Goal: Task Accomplishment & Management: Manage account settings

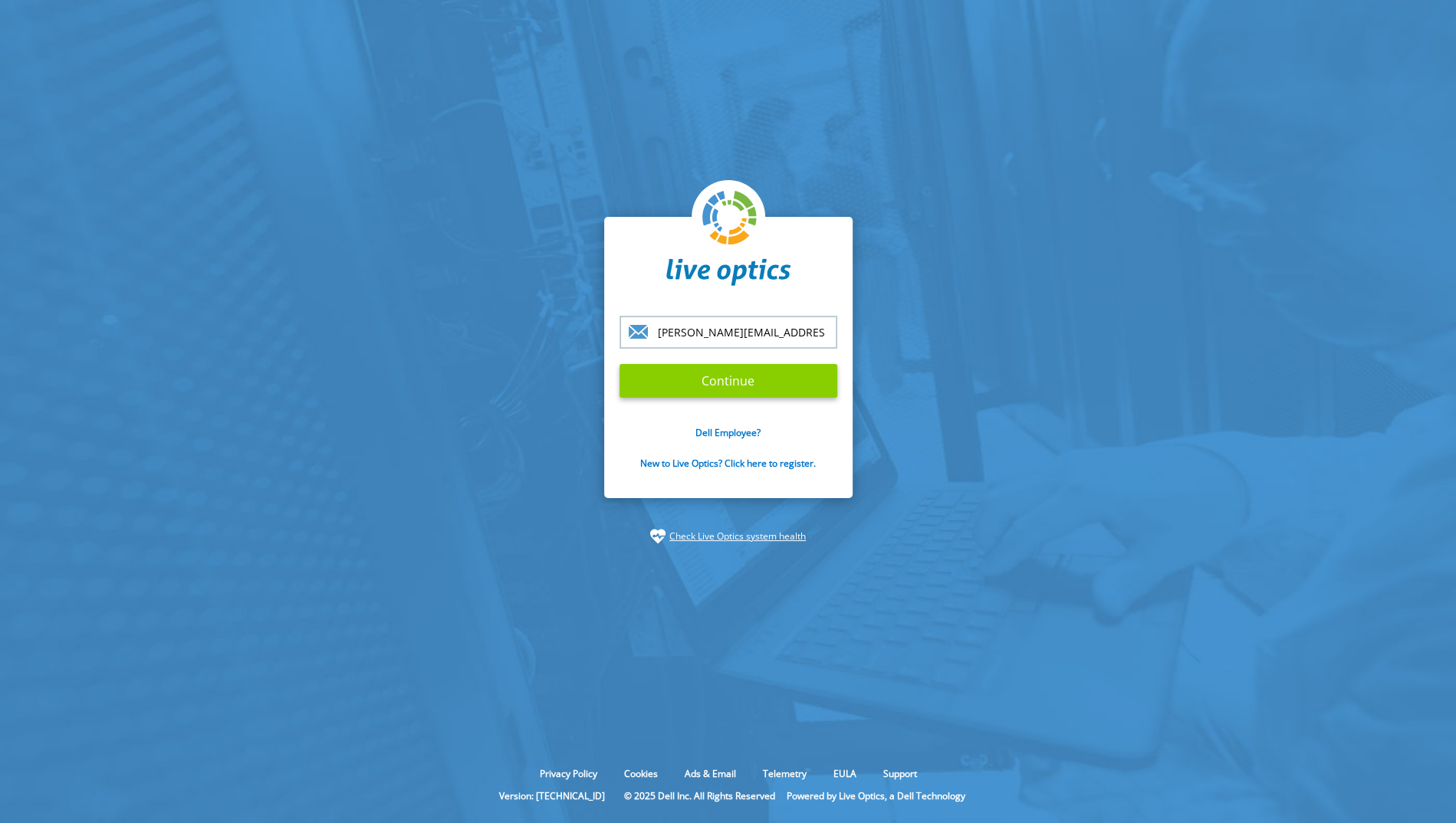
type input "[PERSON_NAME][EMAIL_ADDRESS][PERSON_NAME][DOMAIN_NAME]"
click at [694, 379] on input "Continue" at bounding box center [728, 381] width 218 height 34
click at [718, 384] on input "Continue" at bounding box center [728, 381] width 218 height 34
click at [710, 386] on input "Continue" at bounding box center [728, 381] width 218 height 34
click at [712, 384] on input "Continue" at bounding box center [728, 381] width 218 height 34
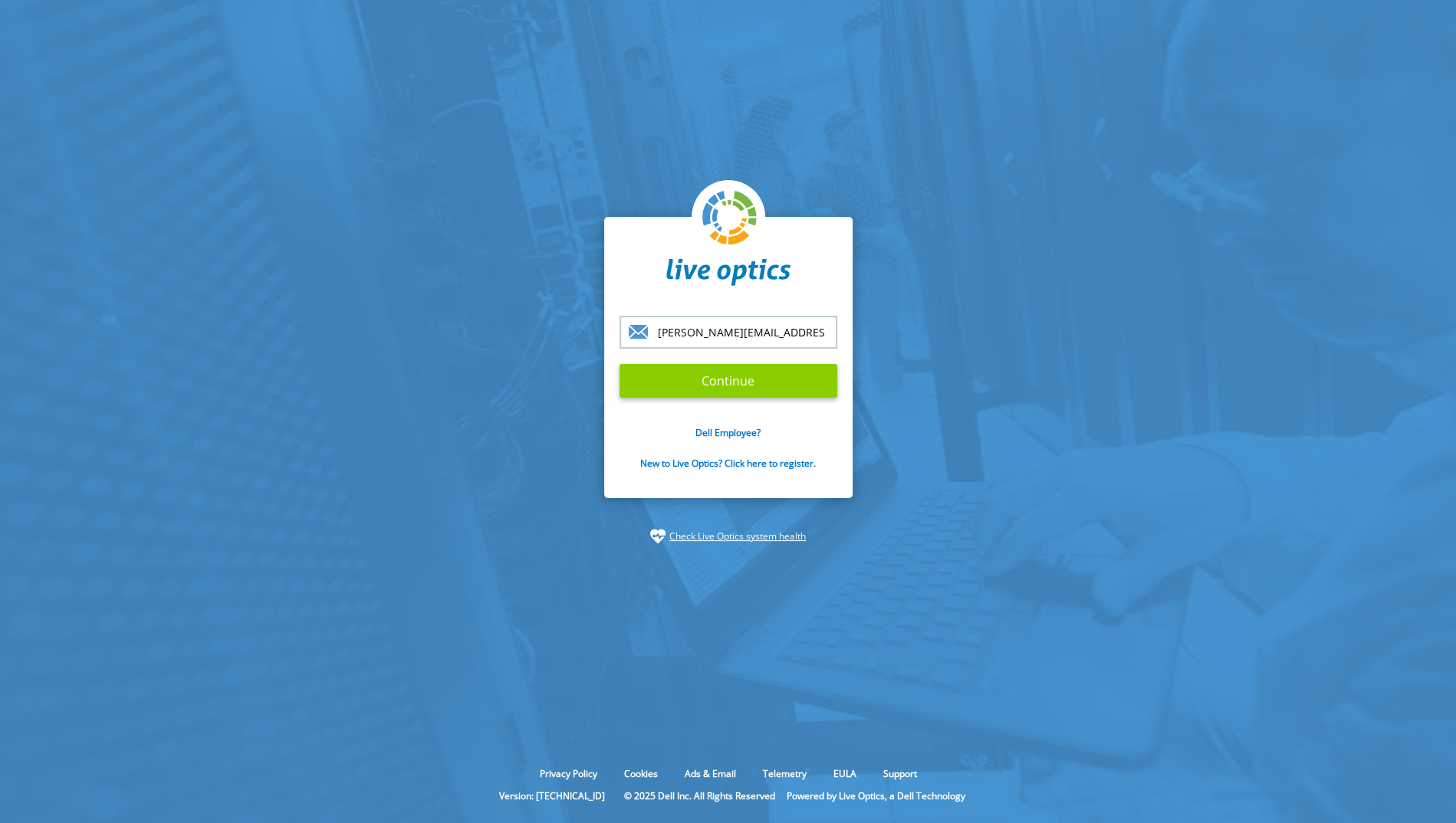
click at [713, 383] on input "Continue" at bounding box center [728, 381] width 218 height 34
click at [714, 382] on input "Continue" at bounding box center [728, 381] width 218 height 34
click at [714, 379] on input "Continue" at bounding box center [728, 381] width 218 height 34
type input "[PERSON_NAME][EMAIL_ADDRESS][PERSON_NAME][DOMAIN_NAME]"
drag, startPoint x: 613, startPoint y: 375, endPoint x: 706, endPoint y: 371, distance: 93.1
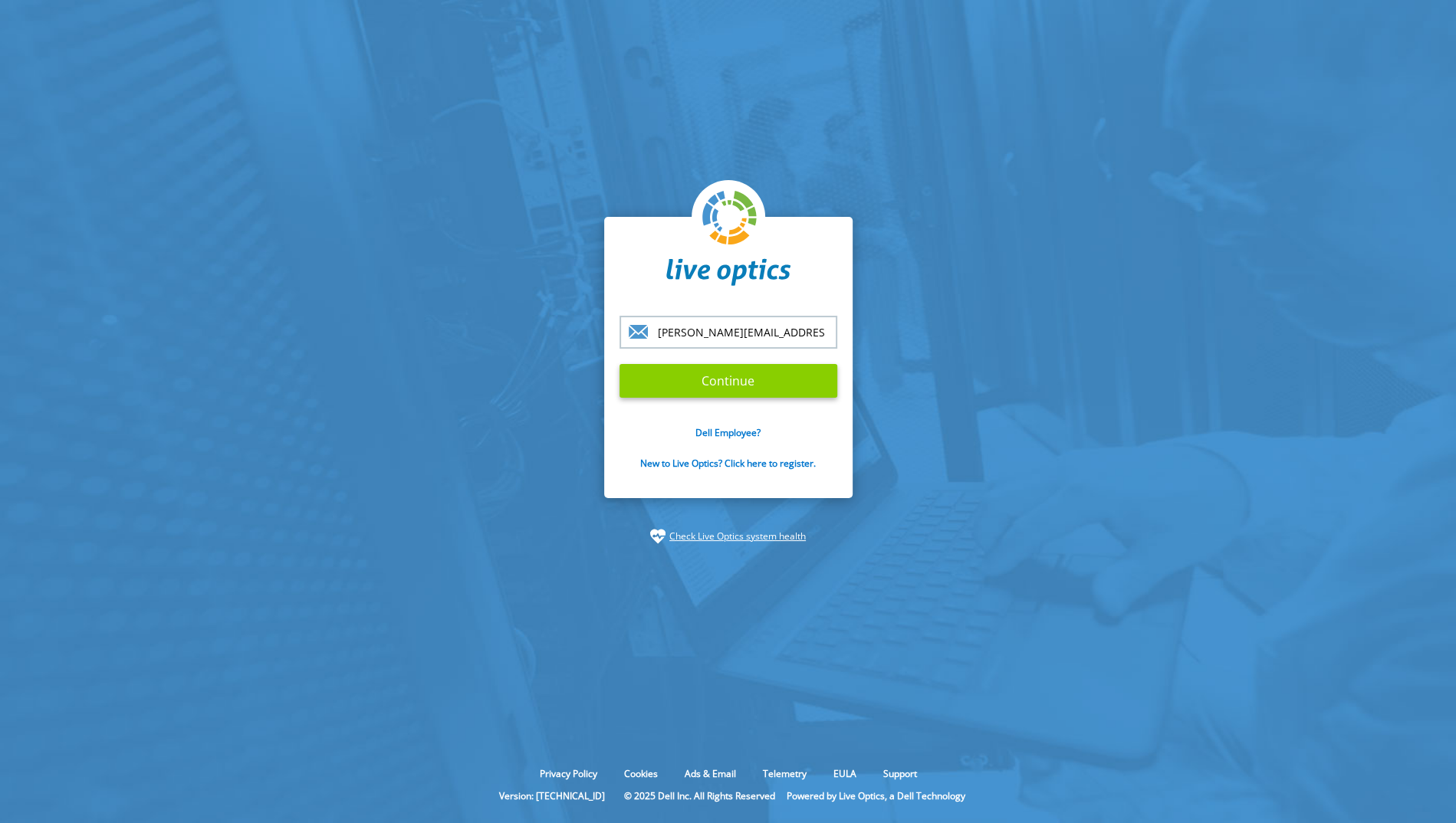
click at [706, 368] on input "Continue" at bounding box center [728, 381] width 218 height 34
click at [706, 372] on input "Continue" at bounding box center [728, 381] width 218 height 34
click at [712, 377] on input "Continue" at bounding box center [728, 381] width 218 height 34
click at [720, 380] on input "Continue" at bounding box center [728, 381] width 218 height 34
click at [721, 377] on input "Continue" at bounding box center [728, 381] width 218 height 34
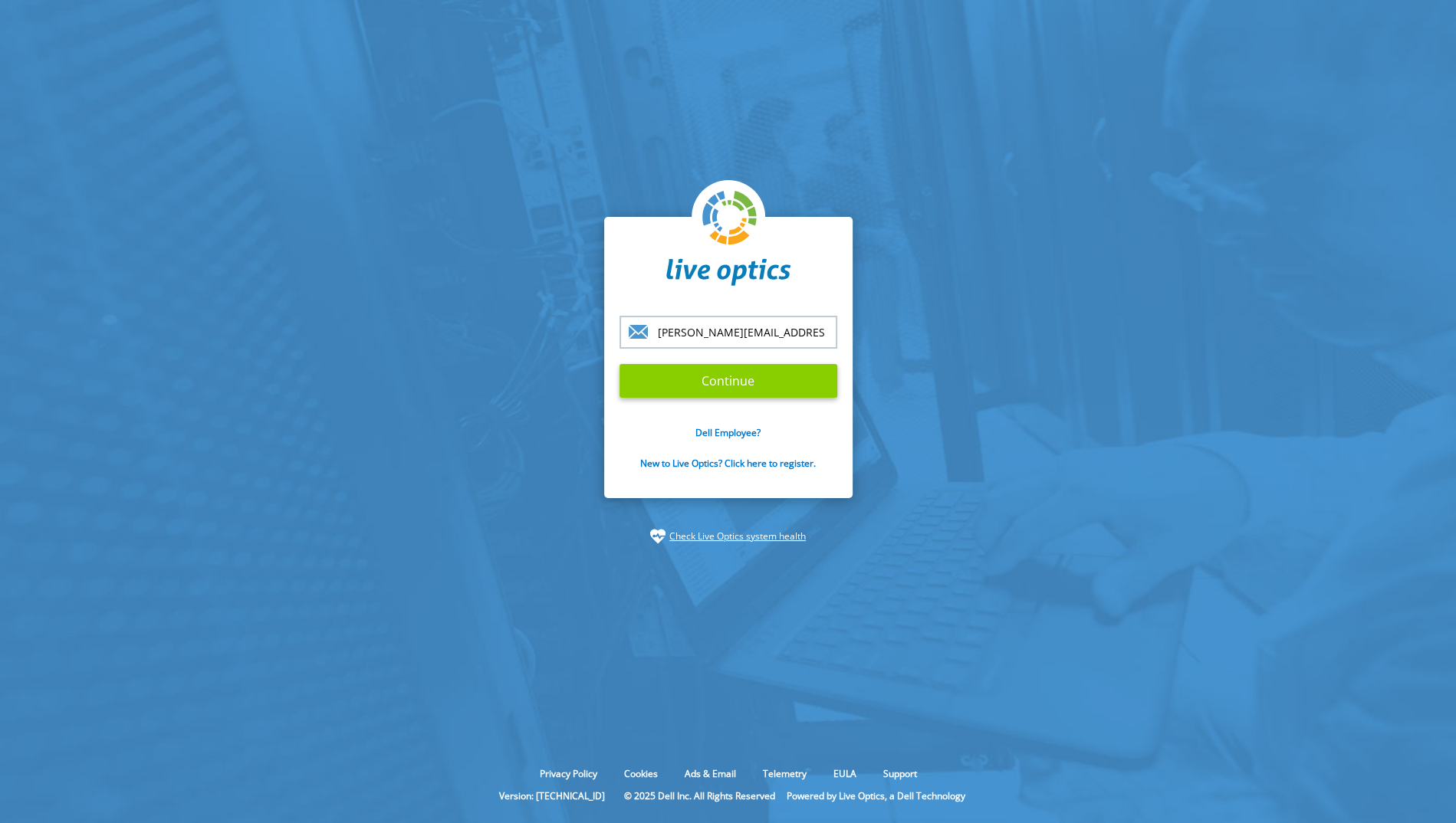
click at [722, 375] on input "Continue" at bounding box center [728, 381] width 218 height 34
click at [722, 374] on input "Continue" at bounding box center [728, 381] width 218 height 34
click at [723, 374] on input "Continue" at bounding box center [728, 381] width 218 height 34
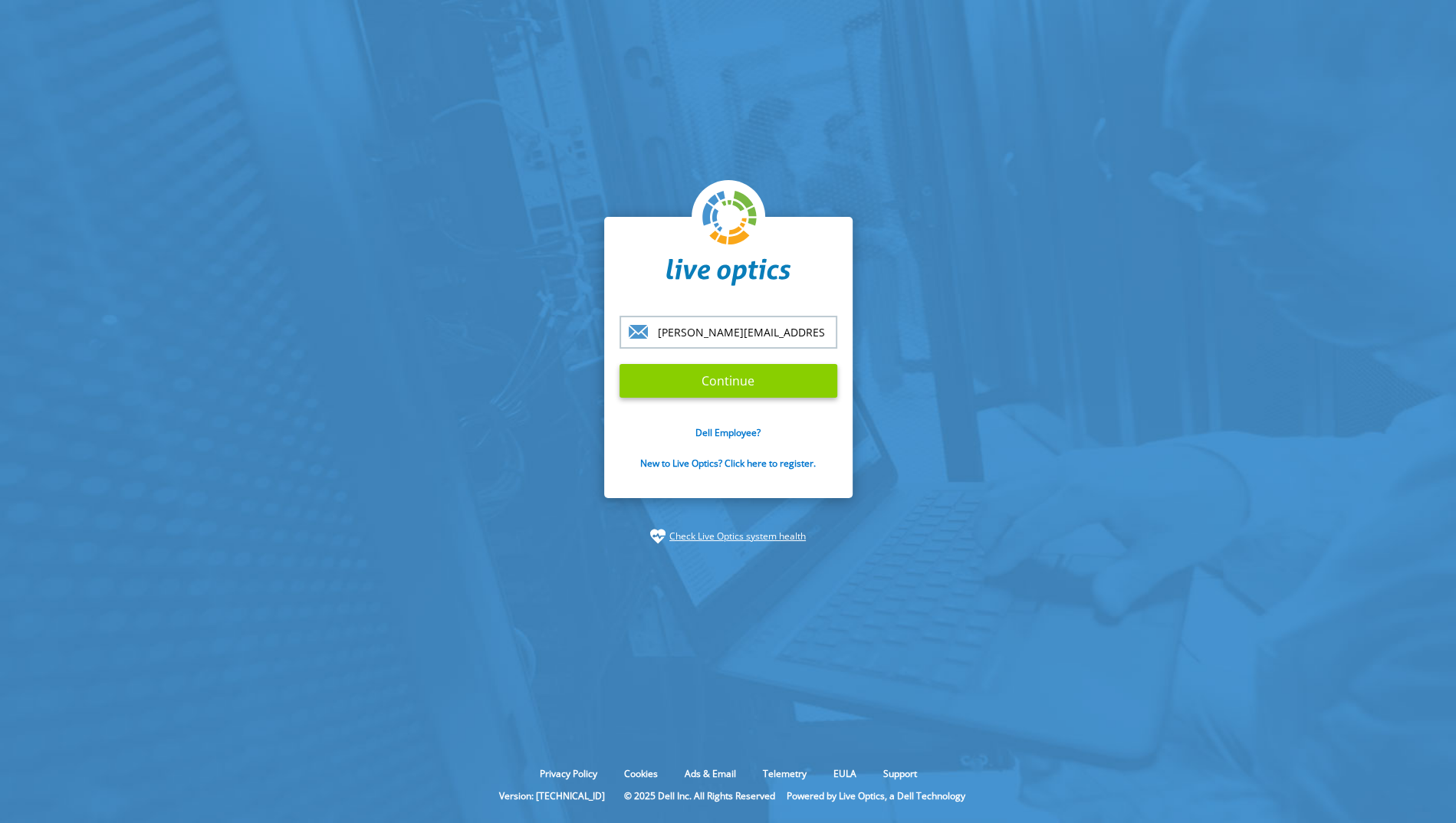
click at [723, 374] on input "Continue" at bounding box center [728, 381] width 218 height 34
click at [747, 535] on link "Check Live Optics system health" at bounding box center [736, 536] width 136 height 15
